Goal: Transaction & Acquisition: Purchase product/service

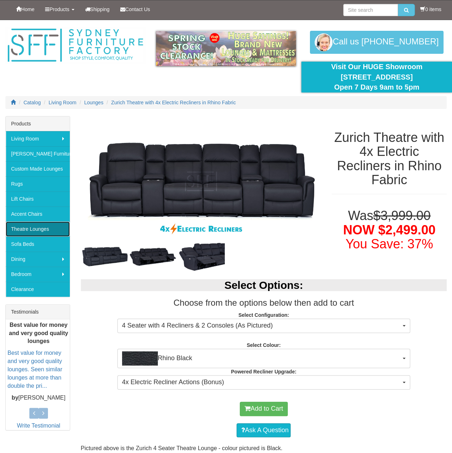
click at [37, 226] on link "Theatre Lounges" at bounding box center [38, 228] width 64 height 15
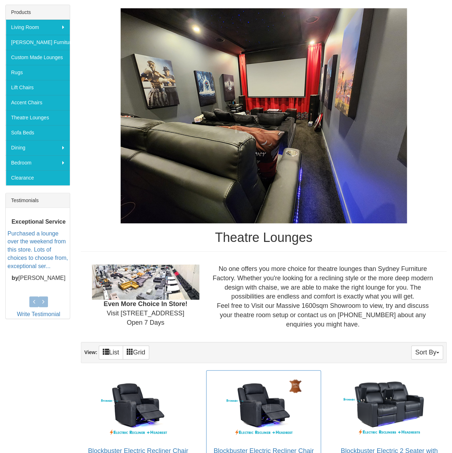
scroll to position [179, 0]
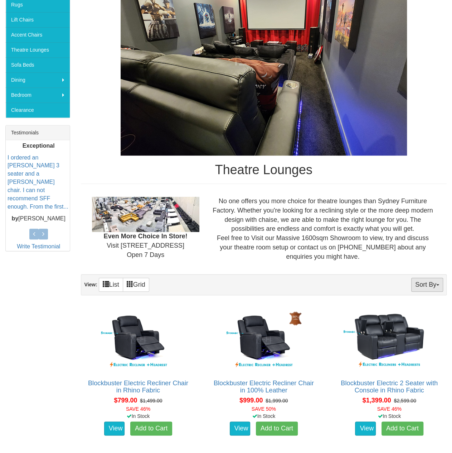
click at [432, 287] on button "Sort By" at bounding box center [428, 285] width 32 height 14
click at [414, 318] on link "Quantity" at bounding box center [414, 317] width 57 height 9
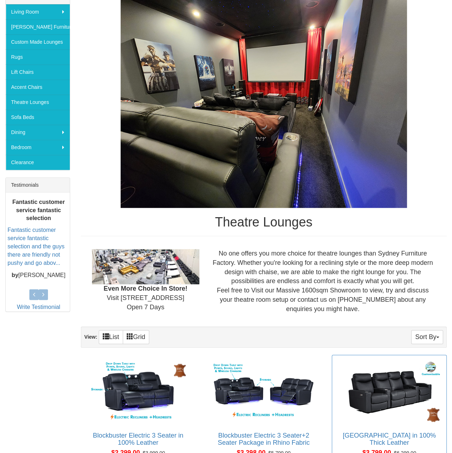
scroll to position [215, 0]
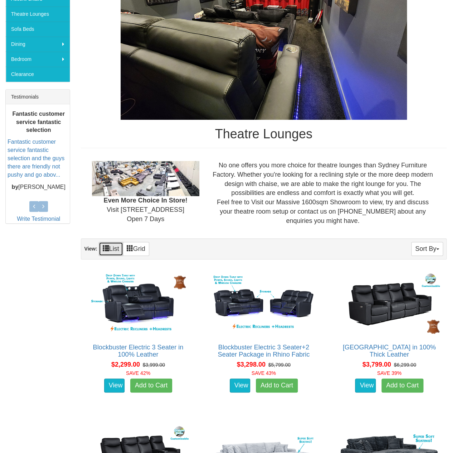
click at [102, 249] on link "List" at bounding box center [111, 249] width 24 height 14
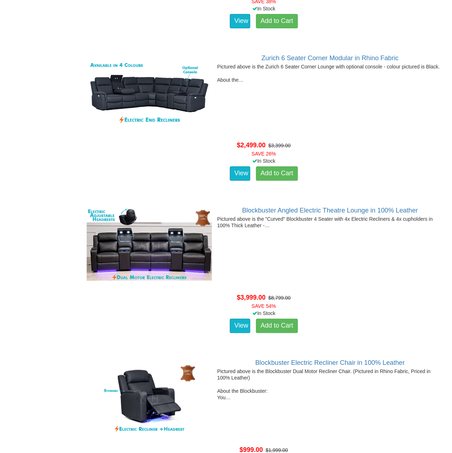
scroll to position [5433, 0]
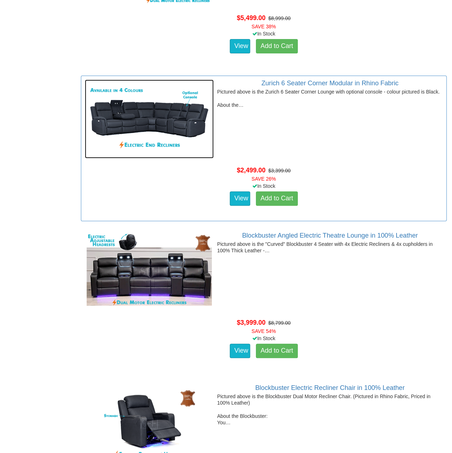
click at [150, 124] on img at bounding box center [149, 119] width 129 height 79
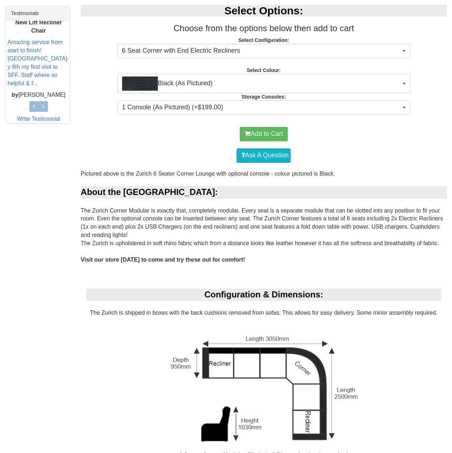
scroll to position [215, 0]
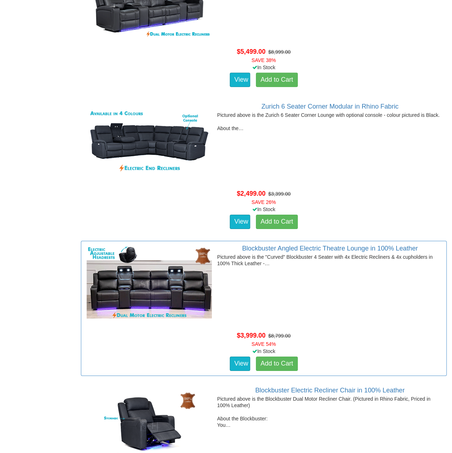
scroll to position [5101, 0]
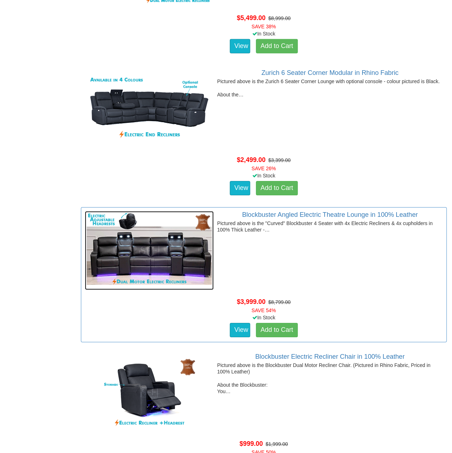
click at [153, 263] on img at bounding box center [149, 250] width 129 height 79
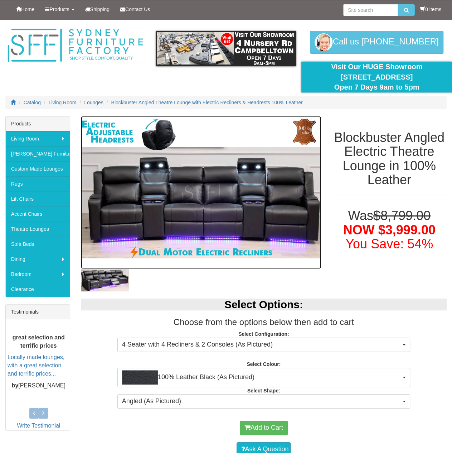
click at [216, 219] on img at bounding box center [201, 192] width 241 height 153
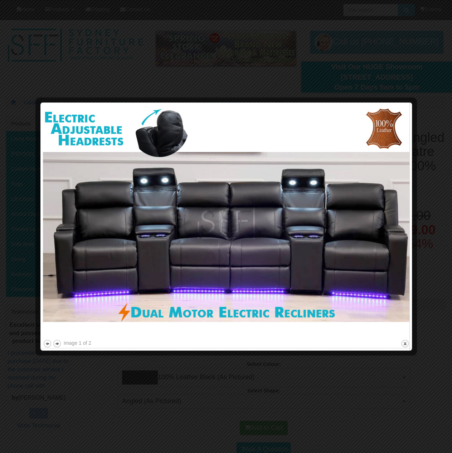
click at [435, 279] on div at bounding box center [226, 226] width 452 height 453
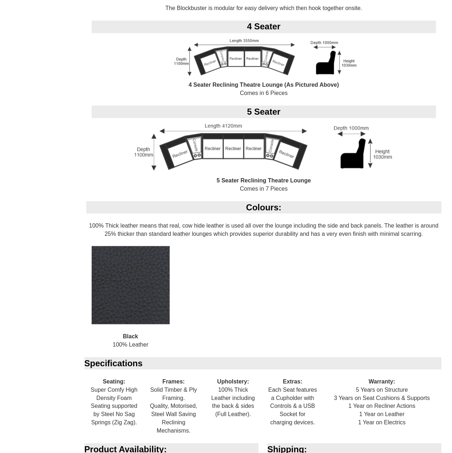
scroll to position [565, 0]
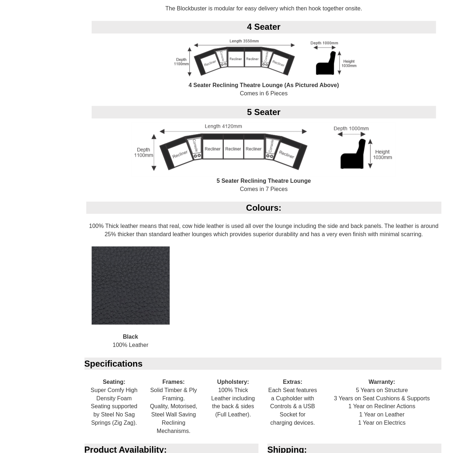
click at [261, 142] on img at bounding box center [263, 149] width 265 height 54
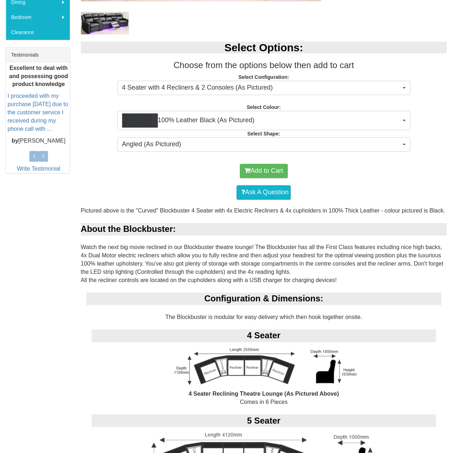
scroll to position [135, 0]
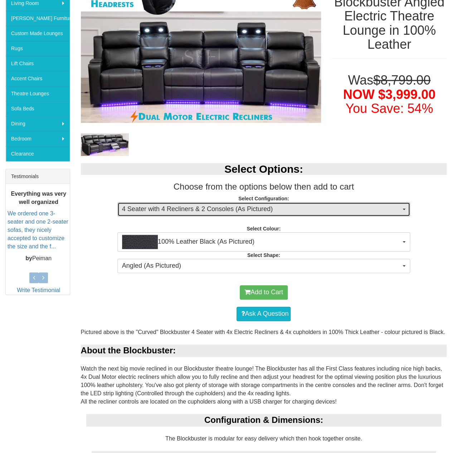
click at [243, 210] on span "4 Seater with 4 Recliners & 2 Consoles (As Pictured)" at bounding box center [261, 209] width 279 height 9
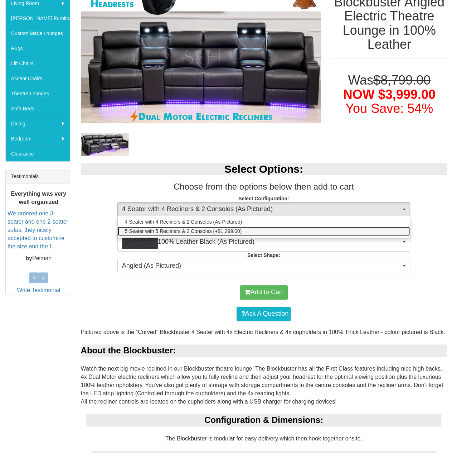
click at [241, 230] on span "5 Seater with 5 Recliners & 2 Consoles (+$1,299.00)" at bounding box center [183, 230] width 117 height 7
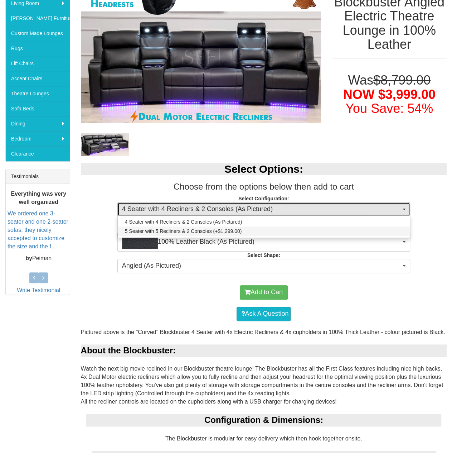
select select "1249"
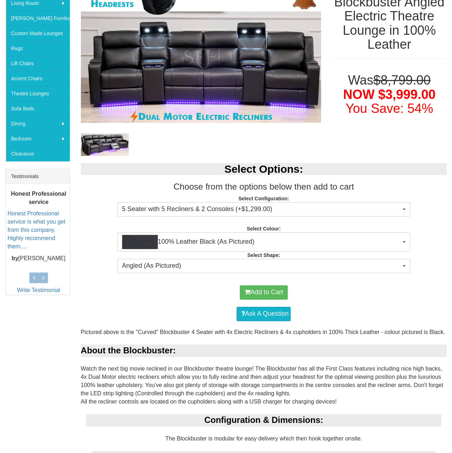
click at [313, 257] on div "Select Options: Choose from the options below then add to cart Select Configura…" at bounding box center [264, 217] width 377 height 122
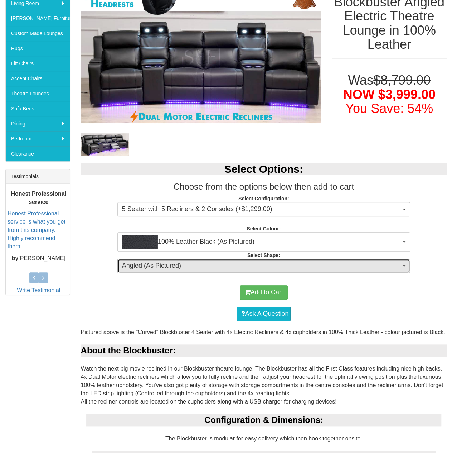
click at [314, 263] on span "Angled (As Pictured)" at bounding box center [261, 265] width 279 height 9
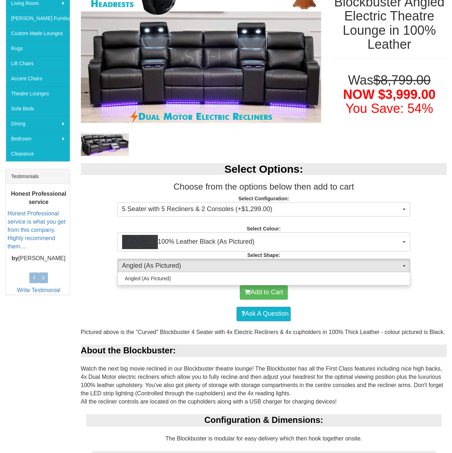
click at [359, 294] on div "Add to Cart" at bounding box center [264, 292] width 359 height 21
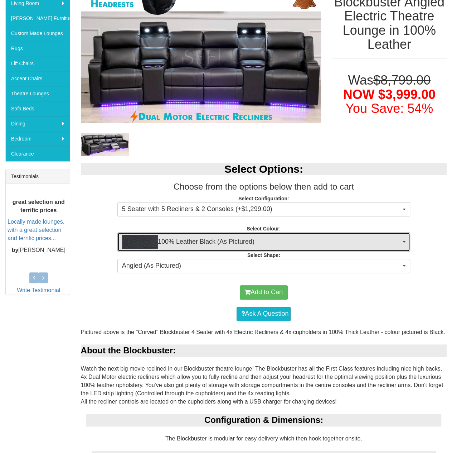
click at [260, 246] on span "100% Leather Black (As Pictured)" at bounding box center [261, 242] width 279 height 14
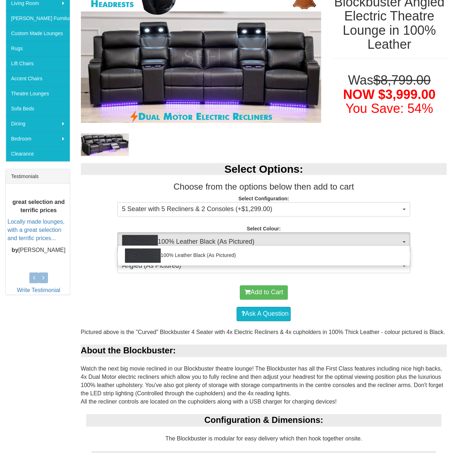
drag, startPoint x: 345, startPoint y: 312, endPoint x: 343, endPoint y: 308, distance: 4.5
click at [345, 309] on div "Ask A Question" at bounding box center [264, 313] width 359 height 21
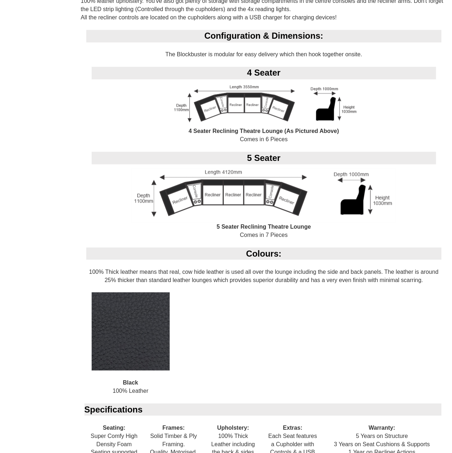
scroll to position [494, 0]
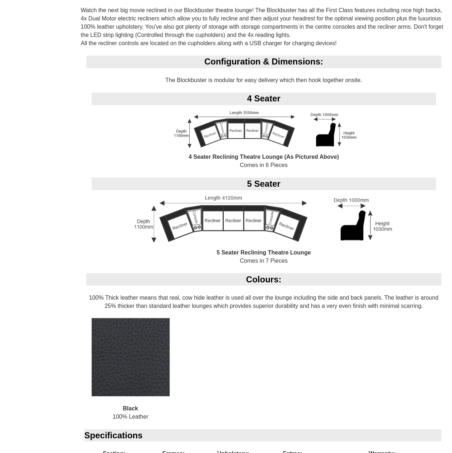
click at [264, 260] on div "Configuration & Dimensions: The Blockbuster is modular for easy delivery which …" at bounding box center [264, 164] width 366 height 217
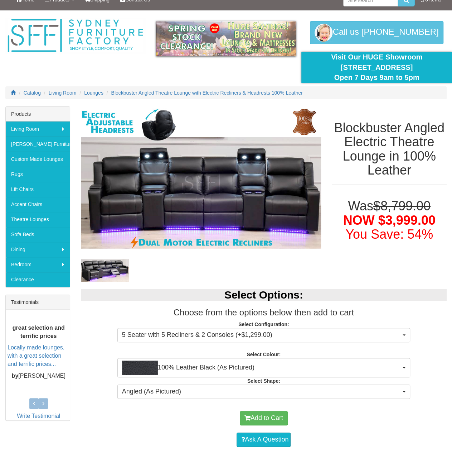
scroll to position [0, 0]
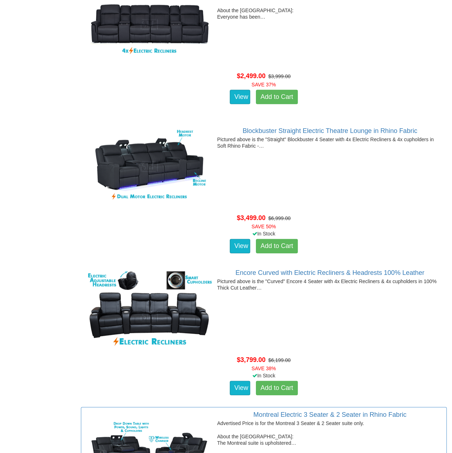
scroll to position [3274, 0]
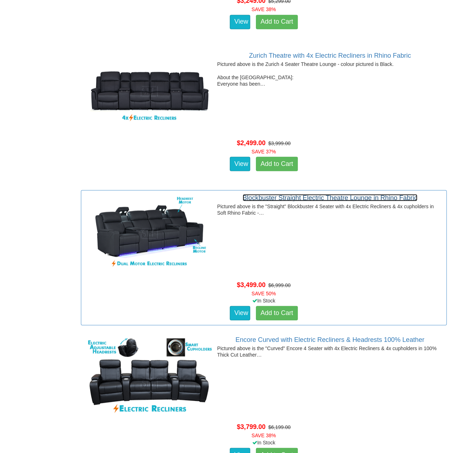
click at [297, 195] on link "Blockbuster Straight Electric Theatre Lounge in Rhino Fabric" at bounding box center [330, 197] width 175 height 7
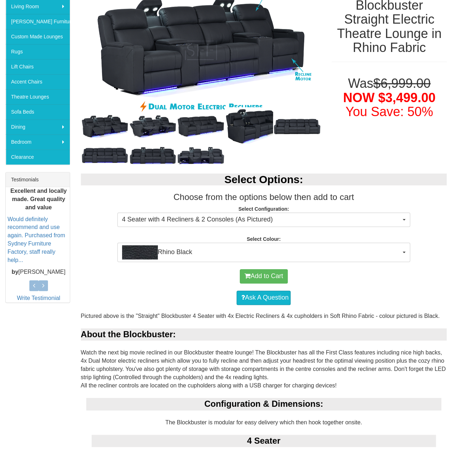
scroll to position [143, 0]
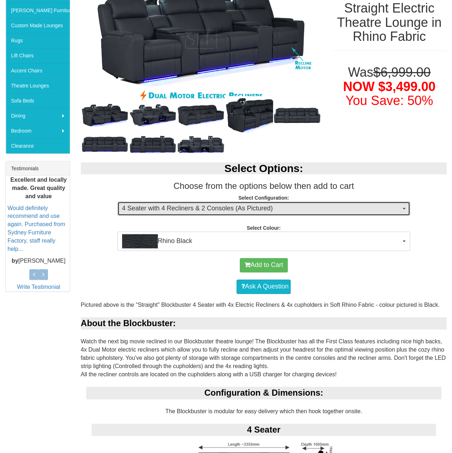
click at [221, 210] on span "4 Seater with 4 Recliners & 2 Consoles (As Pictured)" at bounding box center [261, 208] width 279 height 9
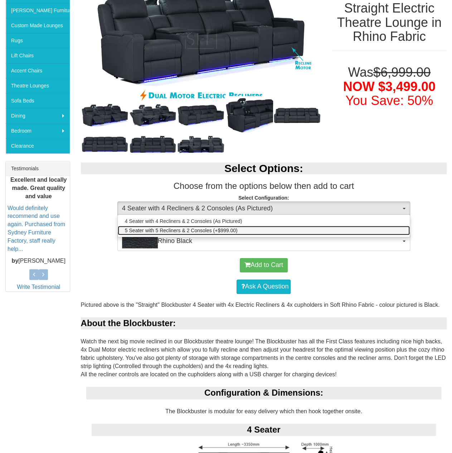
click at [220, 231] on span "5 Seater with 5 Recliners & 2 Consoles (+$999.00)" at bounding box center [181, 230] width 113 height 7
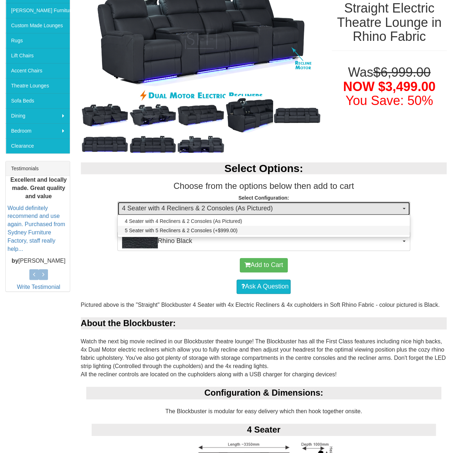
select select "1249"
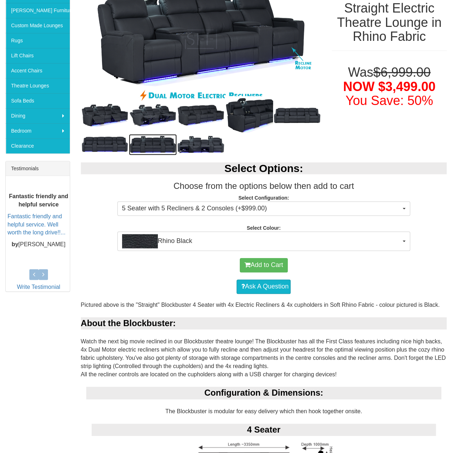
click at [155, 147] on img at bounding box center [153, 144] width 48 height 21
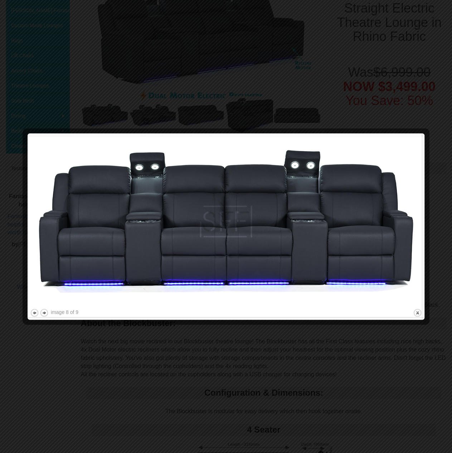
click at [403, 223] on img at bounding box center [226, 221] width 392 height 171
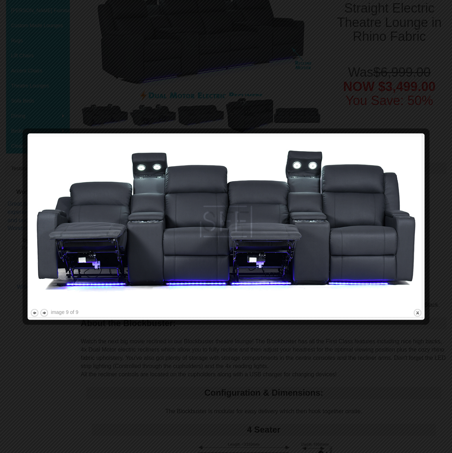
click at [419, 216] on img at bounding box center [226, 221] width 392 height 171
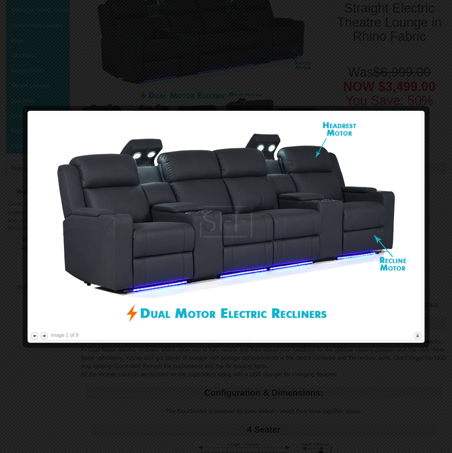
click at [419, 223] on img at bounding box center [226, 221] width 392 height 217
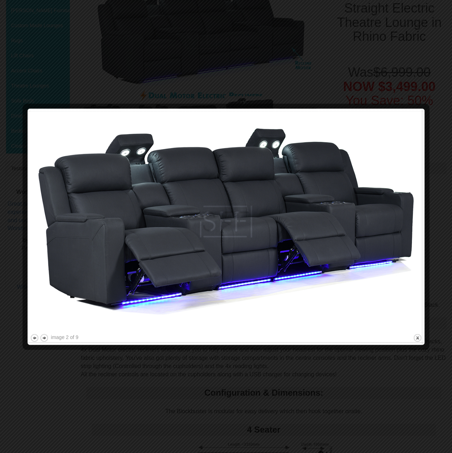
click at [419, 223] on img at bounding box center [226, 221] width 392 height 221
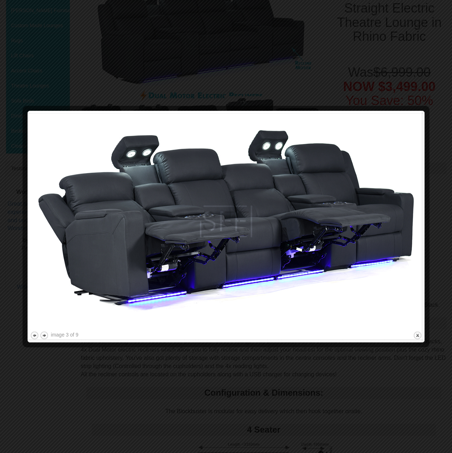
click at [419, 223] on img at bounding box center [226, 221] width 392 height 216
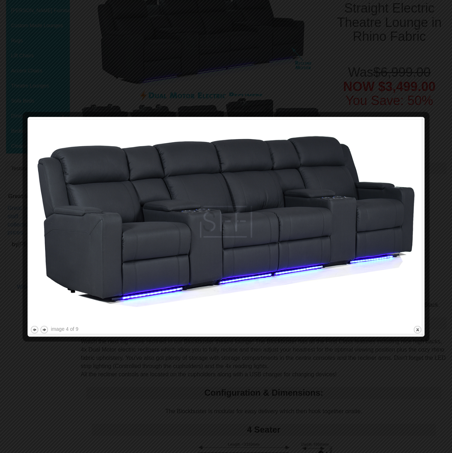
click at [419, 223] on img at bounding box center [226, 221] width 392 height 205
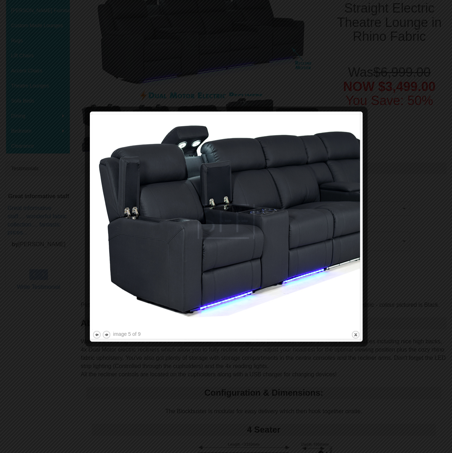
click at [419, 223] on div at bounding box center [226, 226] width 452 height 453
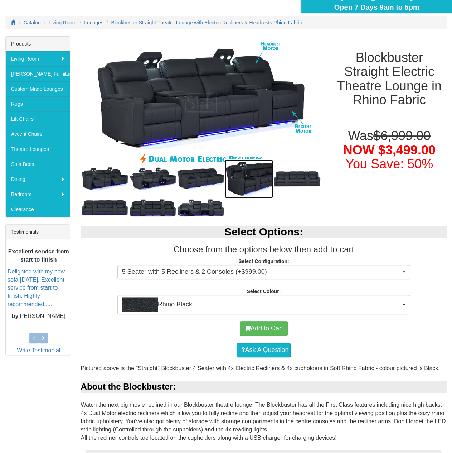
scroll to position [0, 0]
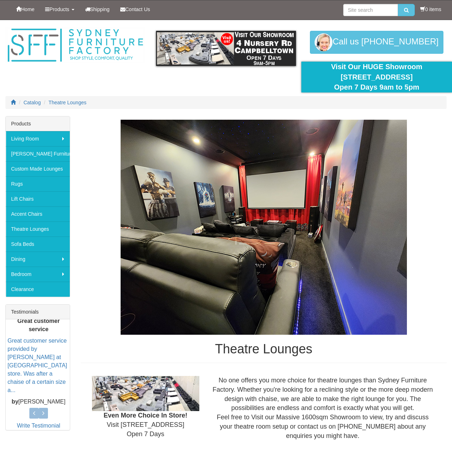
scroll to position [3274, 0]
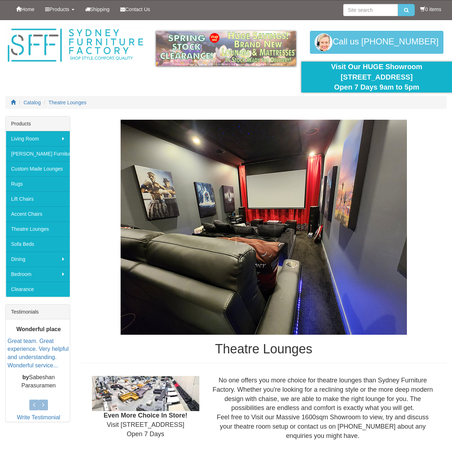
scroll to position [429, 0]
